Goal: Download file/media

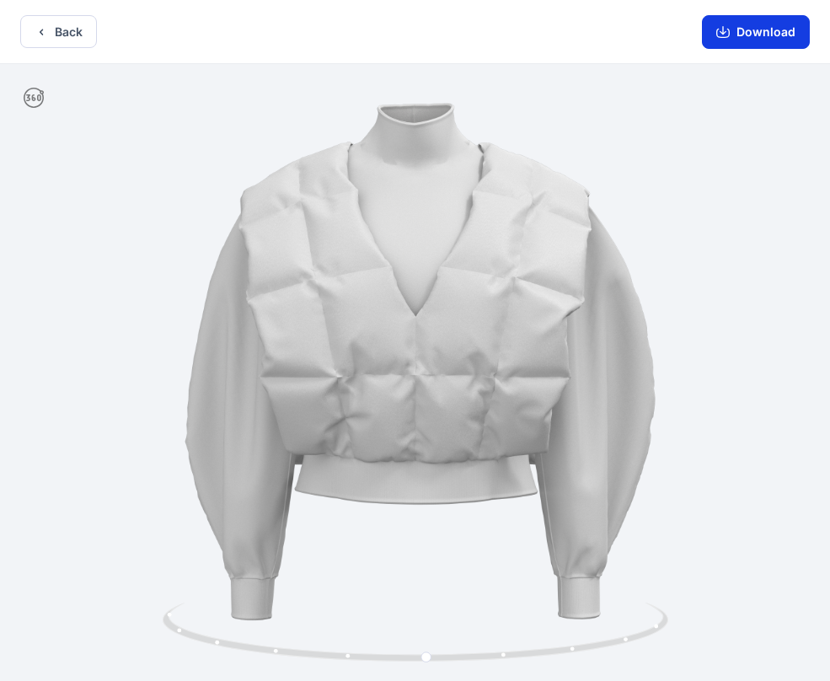
click at [747, 29] on button "Download" at bounding box center [756, 32] width 108 height 34
click at [52, 42] on button "Back" at bounding box center [58, 31] width 77 height 33
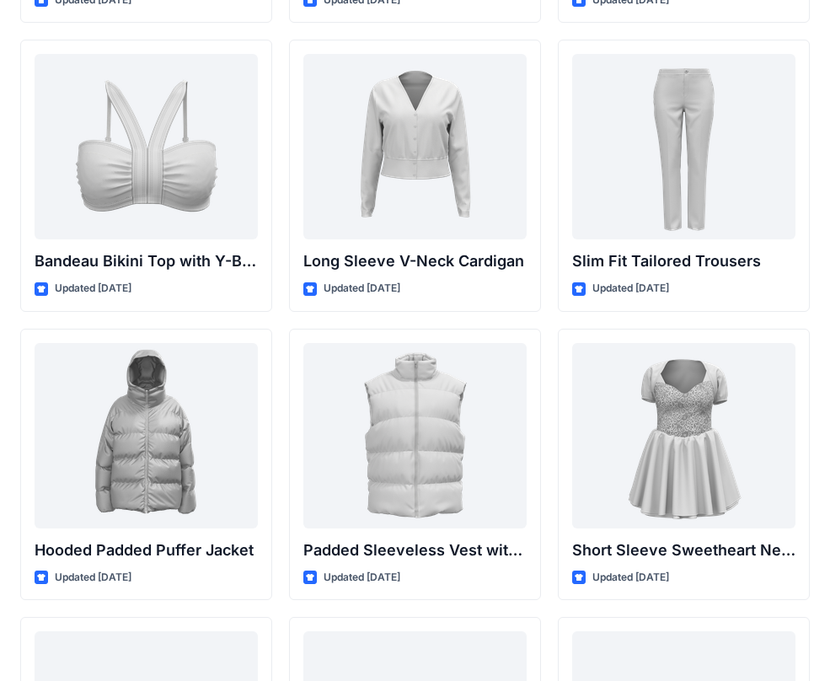
scroll to position [1775, 0]
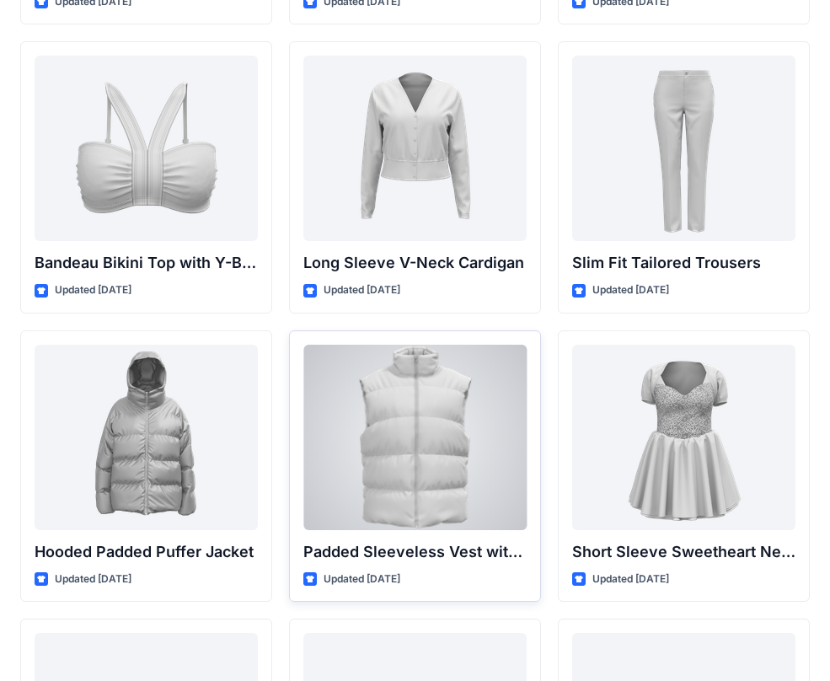
click at [490, 426] on div at bounding box center [414, 437] width 223 height 185
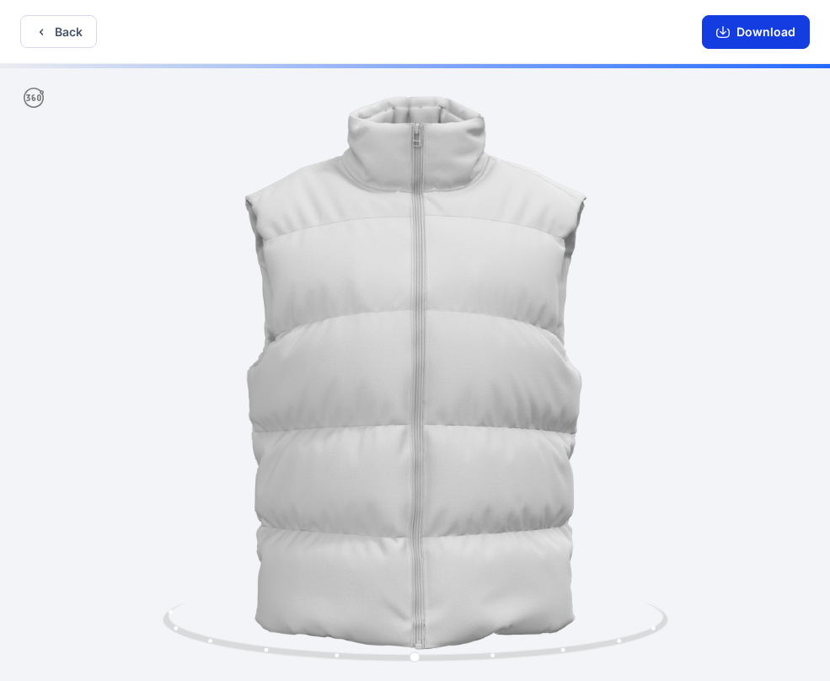
click at [763, 34] on button "Download" at bounding box center [756, 32] width 108 height 34
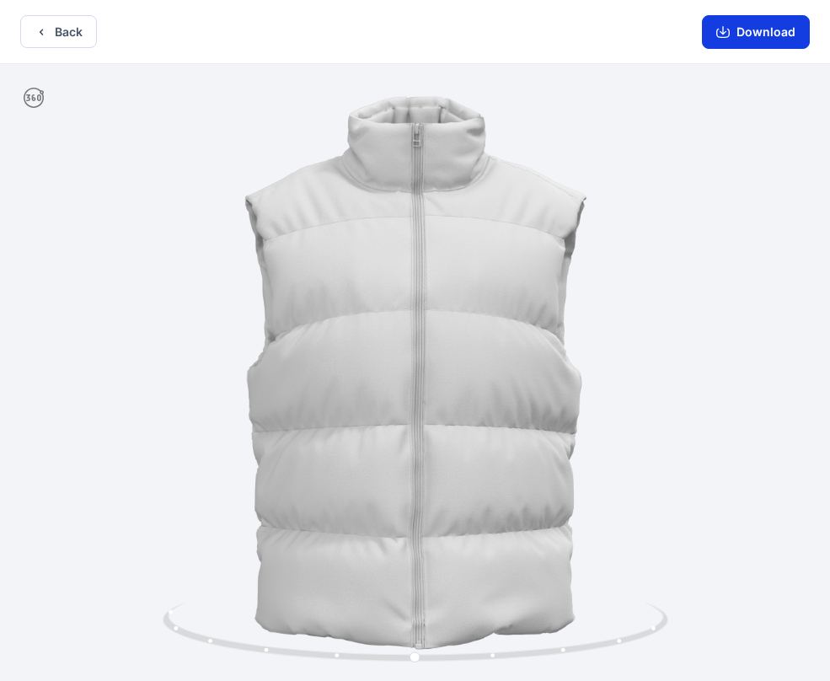
click at [758, 33] on button "Download" at bounding box center [756, 32] width 108 height 34
click at [747, 40] on button "Download" at bounding box center [756, 32] width 108 height 34
